Goal: Transaction & Acquisition: Book appointment/travel/reservation

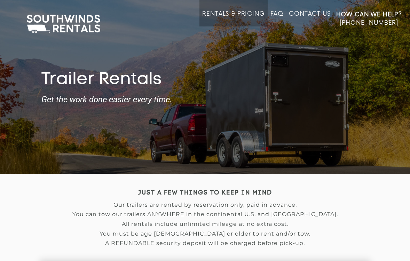
click at [224, 14] on link "Rentals & Pricing" at bounding box center [233, 18] width 62 height 16
click at [236, 16] on link "Rentals & Pricing" at bounding box center [233, 18] width 62 height 16
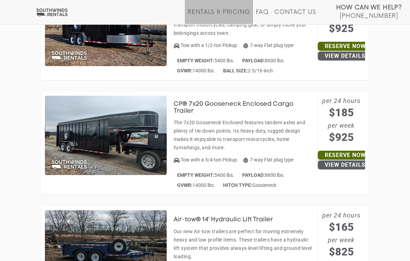
scroll to position [2724, 0]
